Goal: Transaction & Acquisition: Purchase product/service

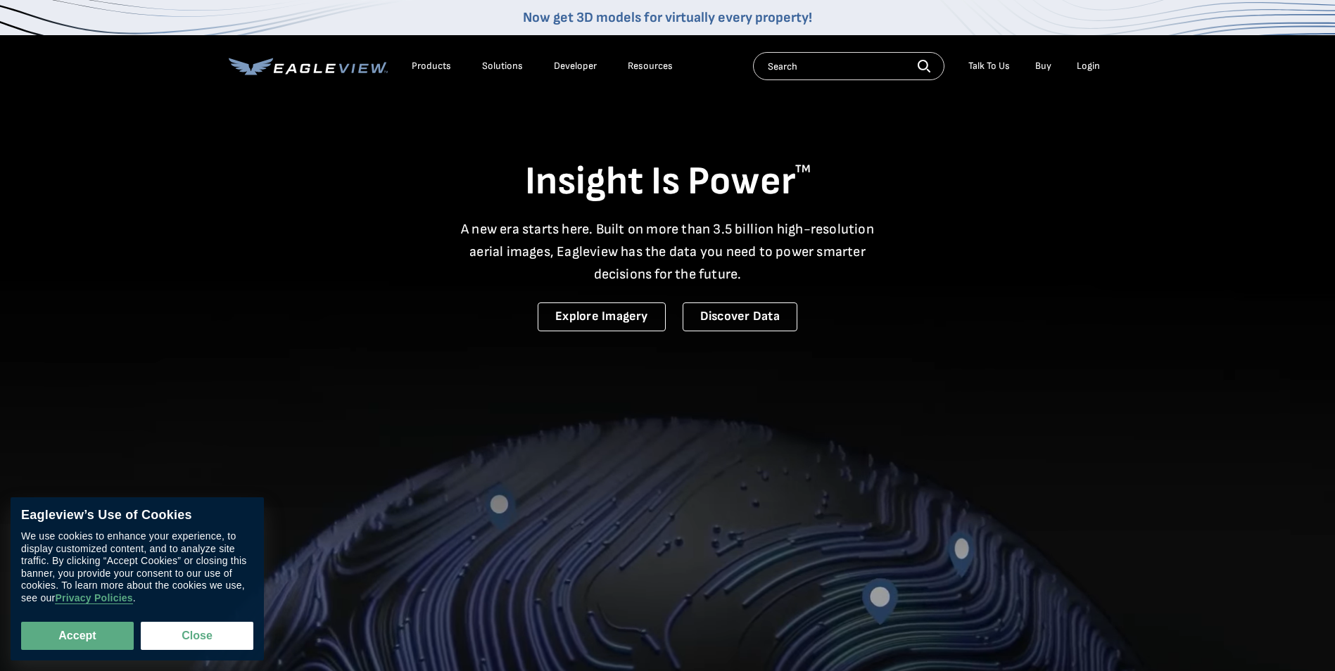
click at [728, 15] on link "Now get 3D models for virtually every property!" at bounding box center [667, 17] width 289 height 17
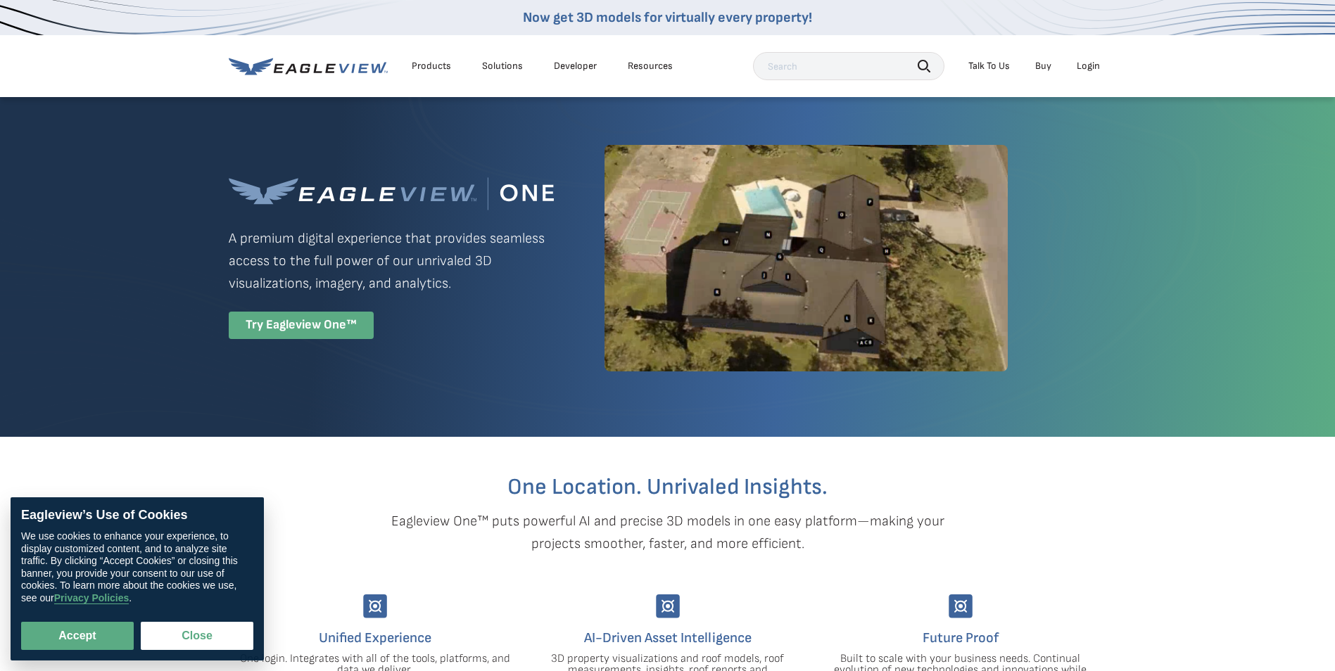
click at [291, 329] on div "Try Eagleview One™" at bounding box center [301, 325] width 145 height 27
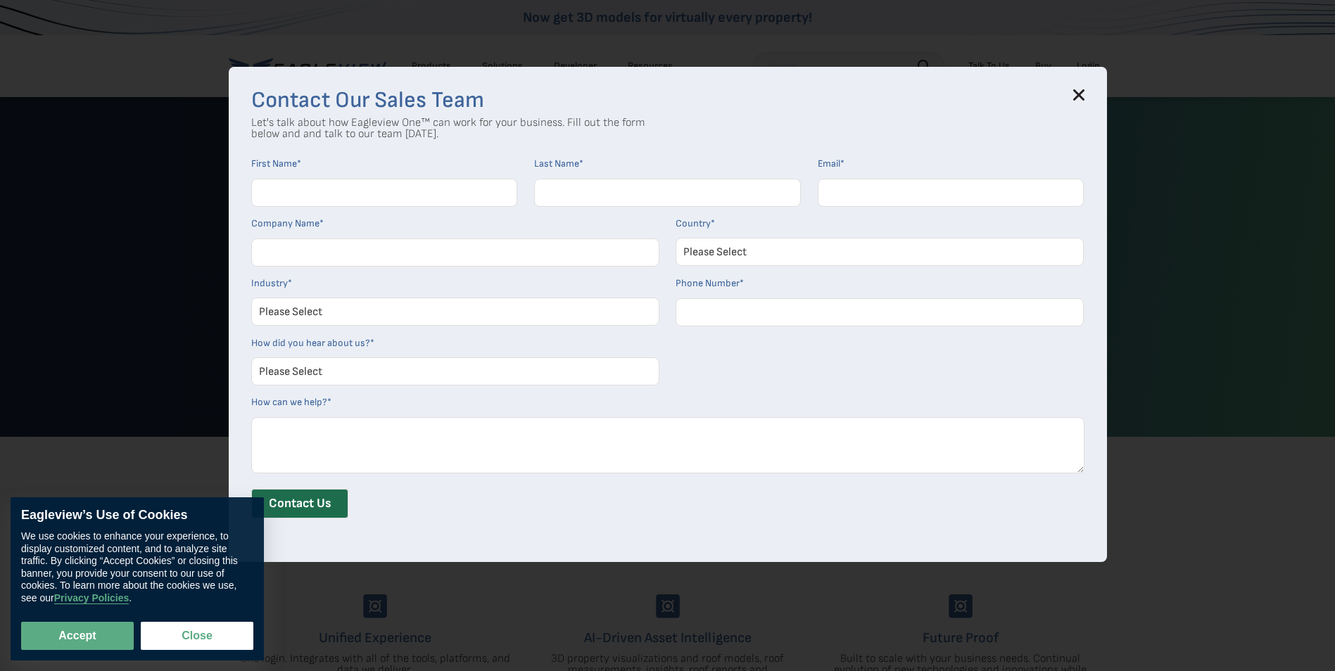
click at [1080, 96] on icon at bounding box center [1078, 94] width 11 height 11
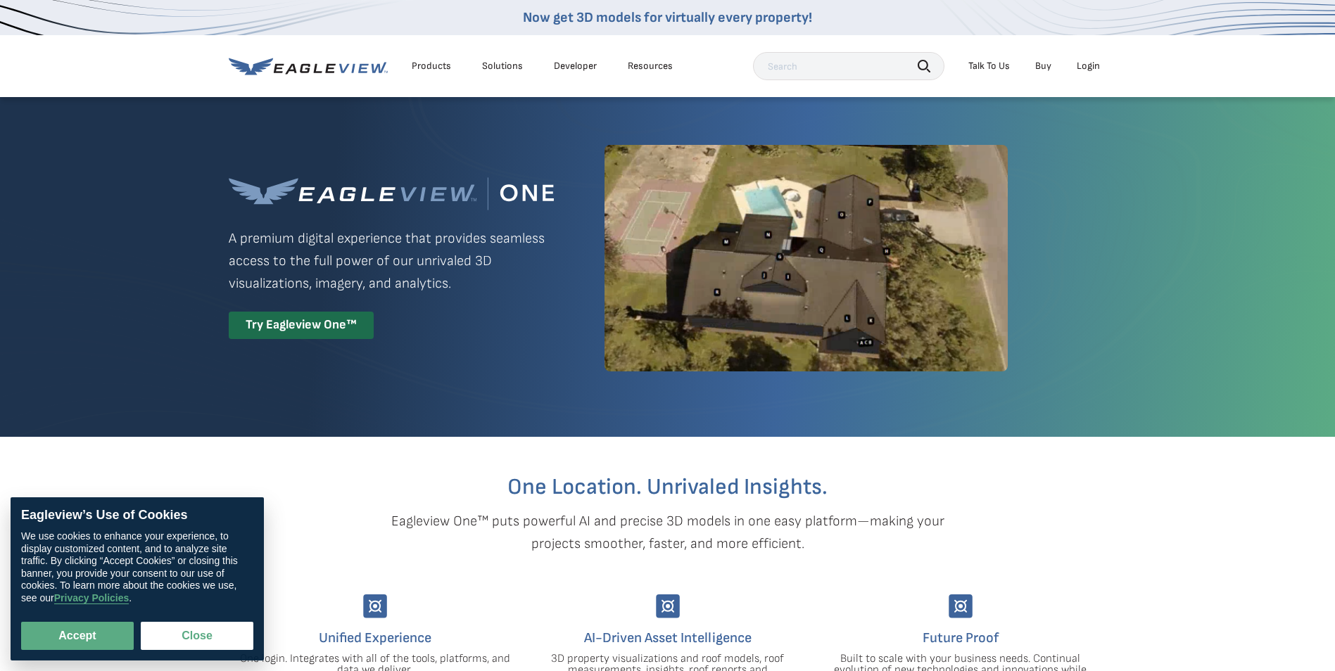
click at [1044, 65] on link "Buy" at bounding box center [1043, 66] width 16 height 13
